Goal: Task Accomplishment & Management: Use online tool/utility

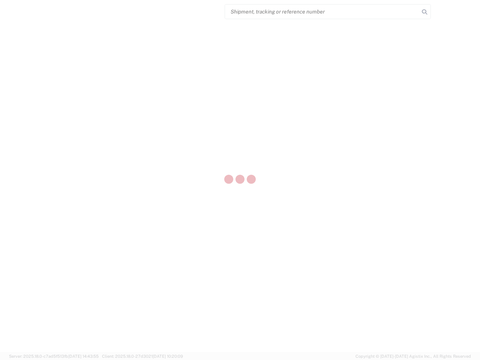
select select "US"
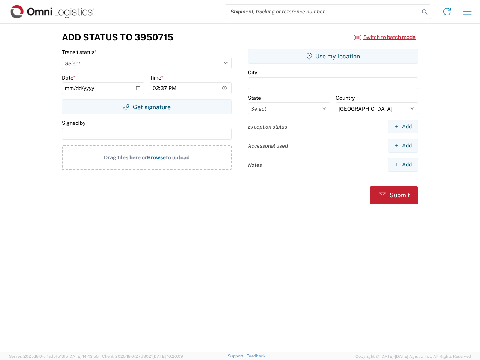
click at [322, 12] on input "search" at bounding box center [322, 12] width 194 height 14
click at [425, 12] on icon at bounding box center [424, 12] width 11 height 11
click at [447, 12] on icon at bounding box center [447, 12] width 12 height 12
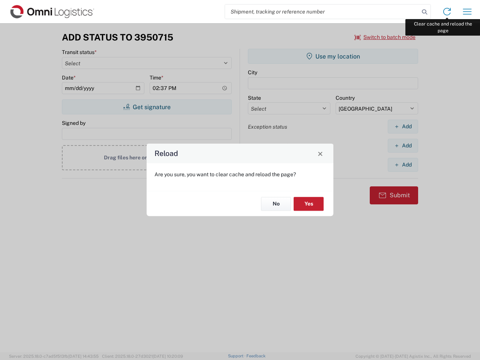
click at [467, 12] on div "Reload Are you sure, you want to clear cache and reload the page? No Yes" at bounding box center [240, 180] width 480 height 360
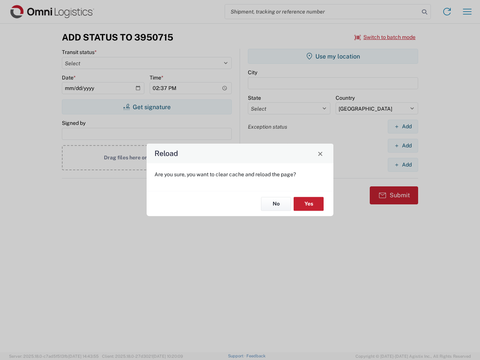
click at [385, 37] on div "Reload Are you sure, you want to clear cache and reload the page? No Yes" at bounding box center [240, 180] width 480 height 360
click at [147, 107] on div "Reload Are you sure, you want to clear cache and reload the page? No Yes" at bounding box center [240, 180] width 480 height 360
click at [333, 56] on div "Reload Are you sure, you want to clear cache and reload the page? No Yes" at bounding box center [240, 180] width 480 height 360
click at [403, 126] on div "Reload Are you sure, you want to clear cache and reload the page? No Yes" at bounding box center [240, 180] width 480 height 360
click at [403, 146] on div "Reload Are you sure, you want to clear cache and reload the page? No Yes" at bounding box center [240, 180] width 480 height 360
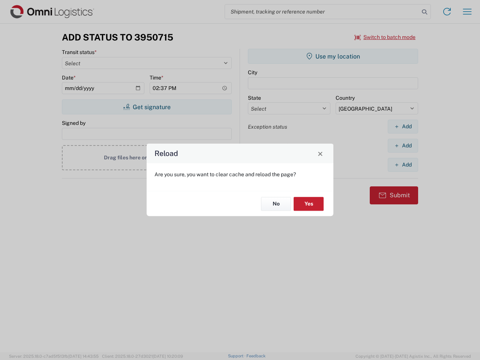
click at [403, 165] on div "Reload Are you sure, you want to clear cache and reload the page? No Yes" at bounding box center [240, 180] width 480 height 360
